Goal: Information Seeking & Learning: Learn about a topic

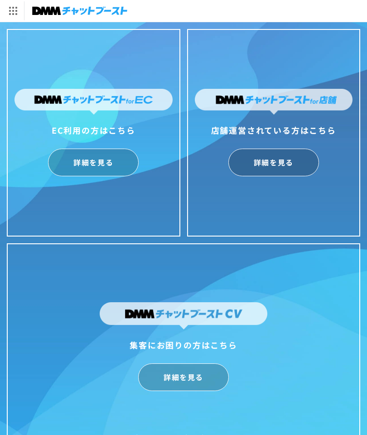
click at [279, 173] on link "詳細を見る" at bounding box center [274, 163] width 91 height 28
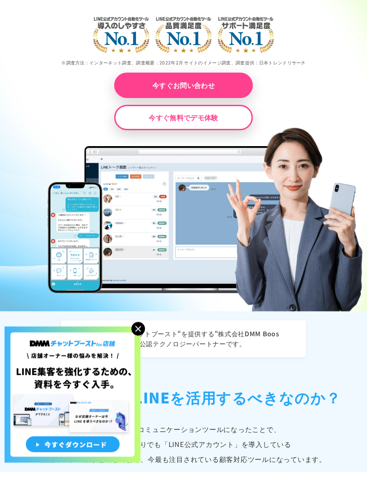
scroll to position [187, 0]
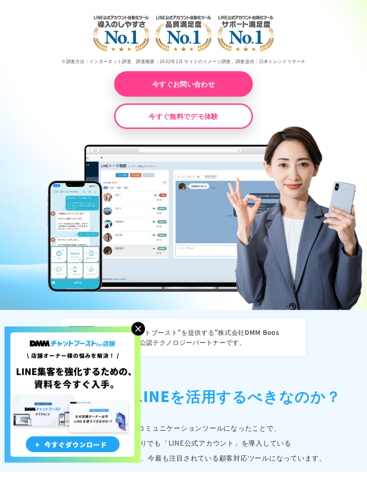
click at [141, 331] on img at bounding box center [139, 338] width 14 height 14
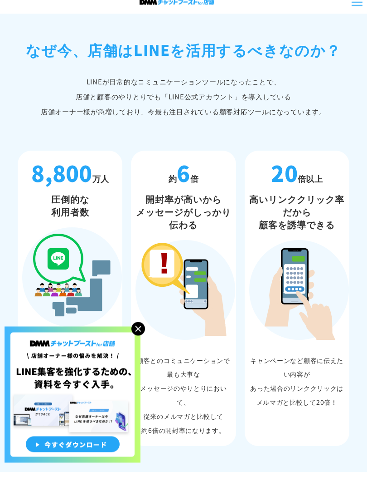
scroll to position [534, 0]
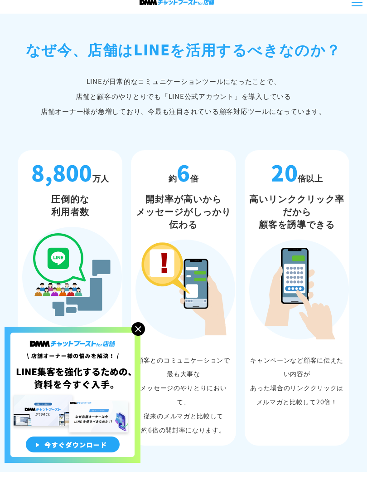
click at [138, 331] on img at bounding box center [139, 338] width 14 height 14
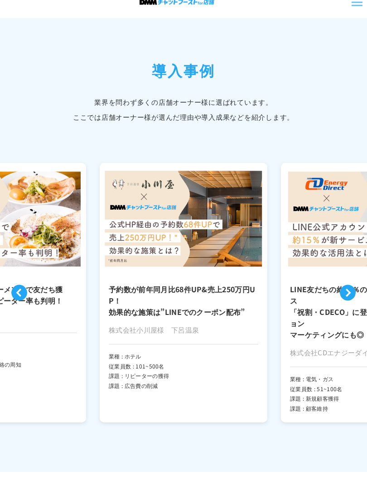
scroll to position [2170, 0]
click at [198, 292] on h3 "予約数が前年同月比68件UP&売上250万円UP！ 効果的な施策は”LINEでのクーポン配布”" at bounding box center [184, 309] width 150 height 34
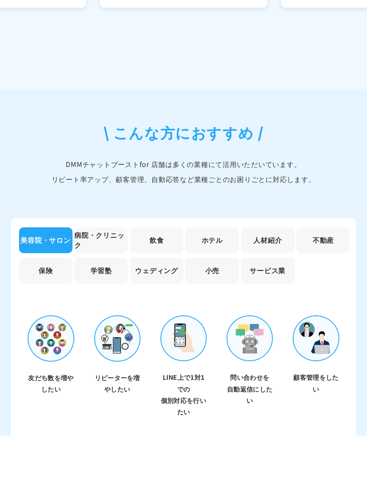
scroll to position [2549, 0]
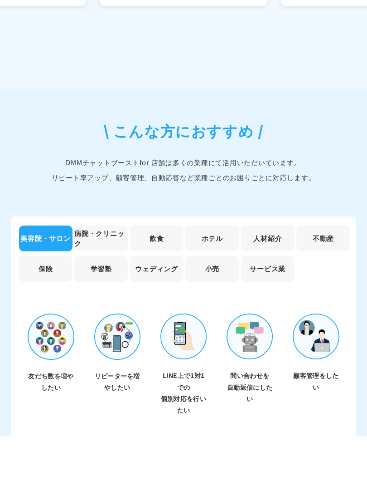
click at [158, 271] on li "飲食" at bounding box center [157, 284] width 54 height 26
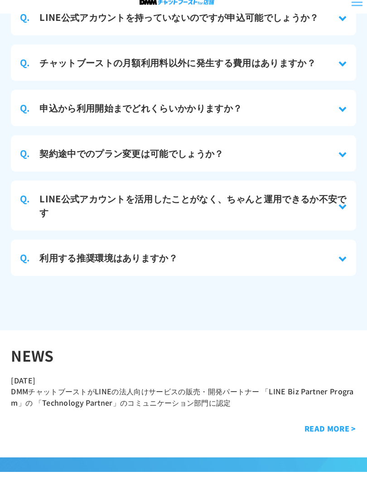
scroll to position [4248, 0]
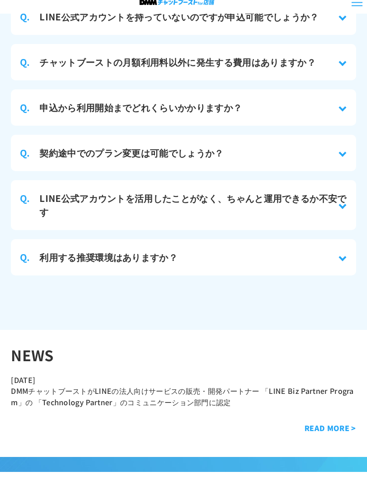
click at [314, 200] on h3 "LINE公式アカウントを活用したことがなく、ちゃんと運用できるか不安です" at bounding box center [192, 213] width 307 height 27
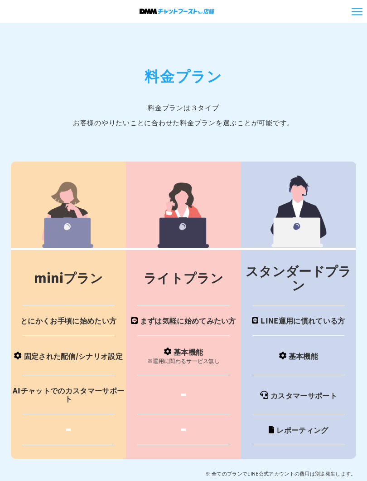
scroll to position [3585, 0]
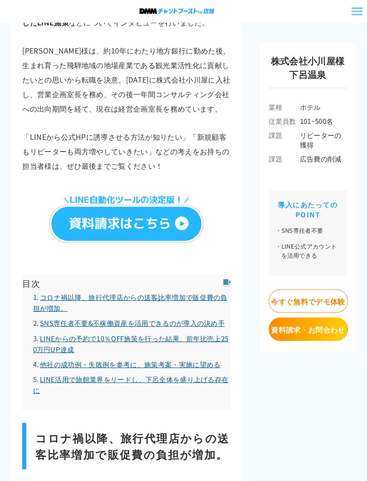
scroll to position [677, 0]
